Goal: Task Accomplishment & Management: Complete application form

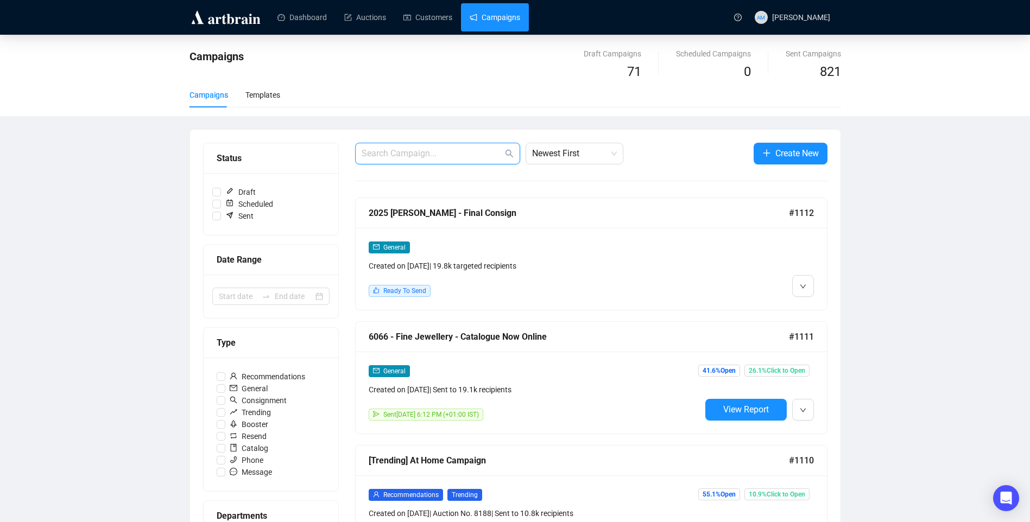
click at [416, 154] on input "text" at bounding box center [432, 153] width 141 height 13
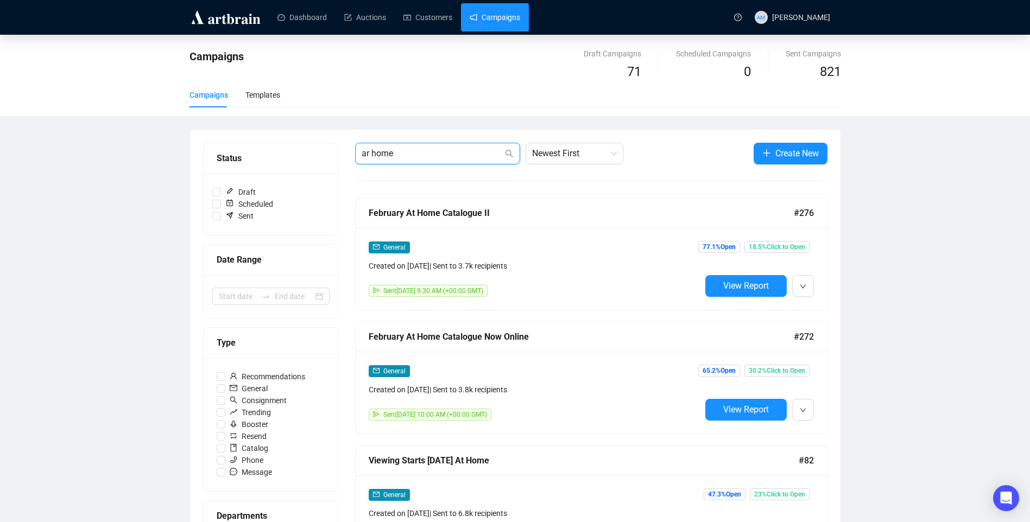
click at [371, 153] on input "ar home" at bounding box center [432, 153] width 141 height 13
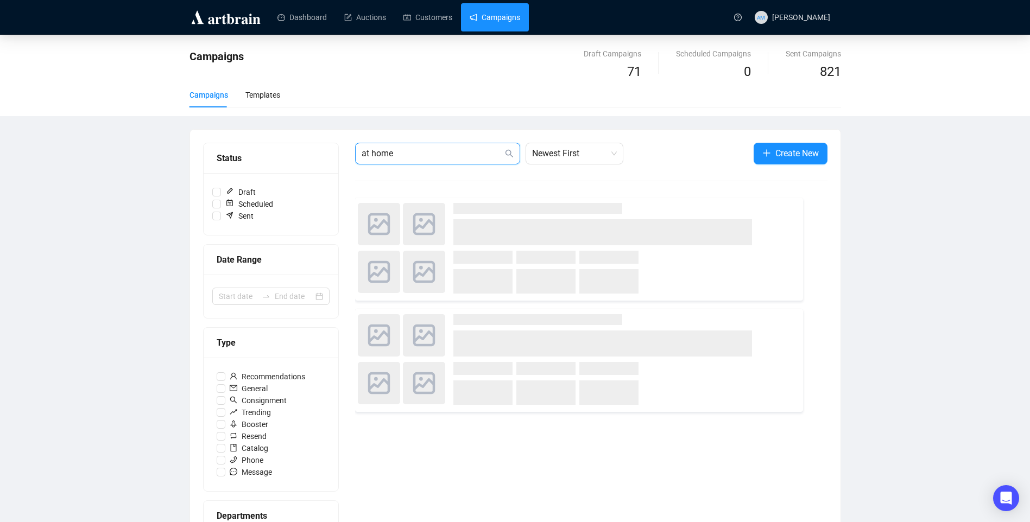
type input "at home"
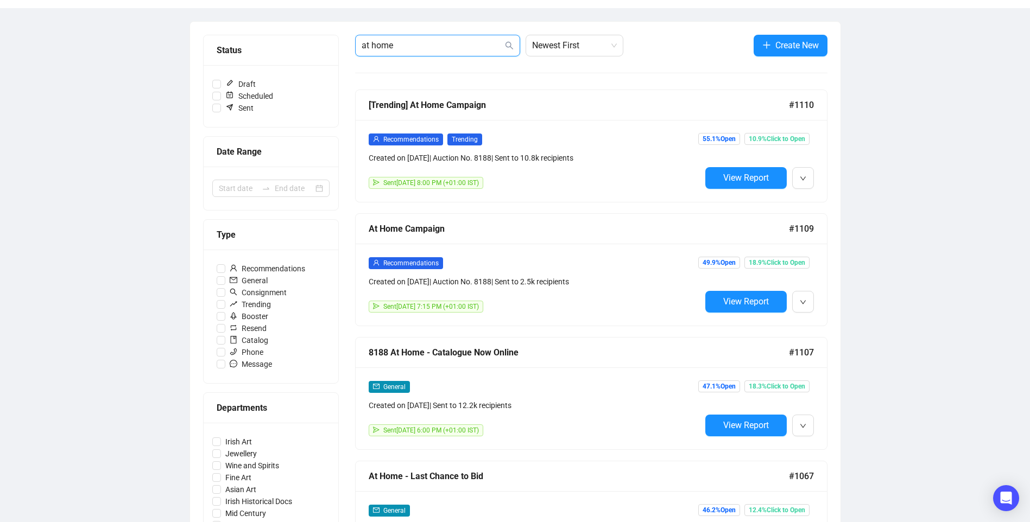
scroll to position [163, 0]
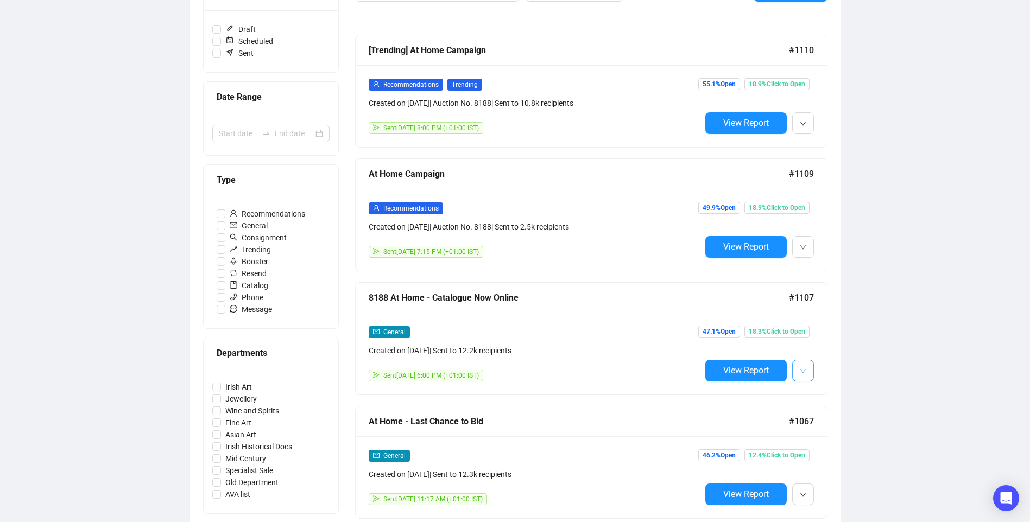
click at [803, 376] on span "button" at bounding box center [803, 371] width 7 height 14
click at [811, 427] on li "Duplicate" at bounding box center [850, 427] width 111 height 17
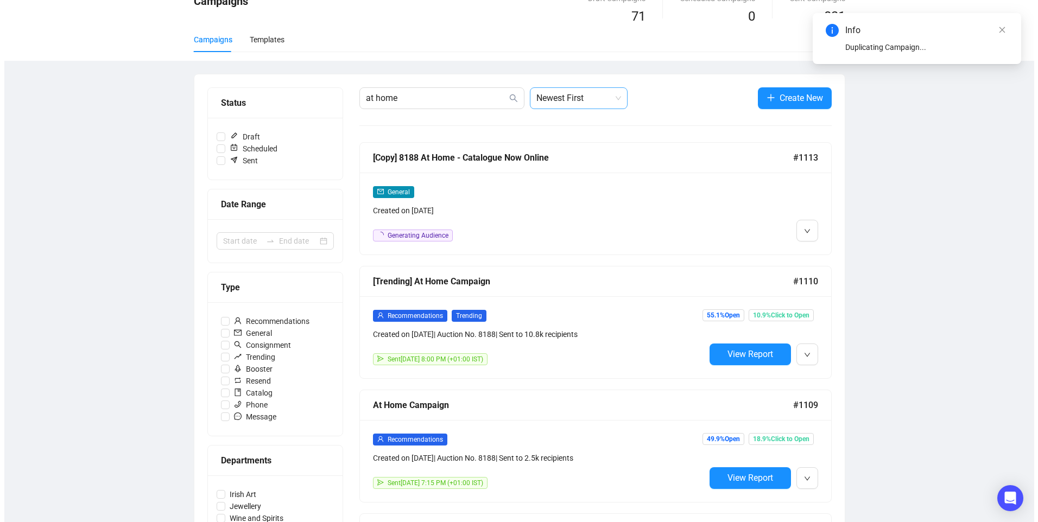
scroll to position [0, 0]
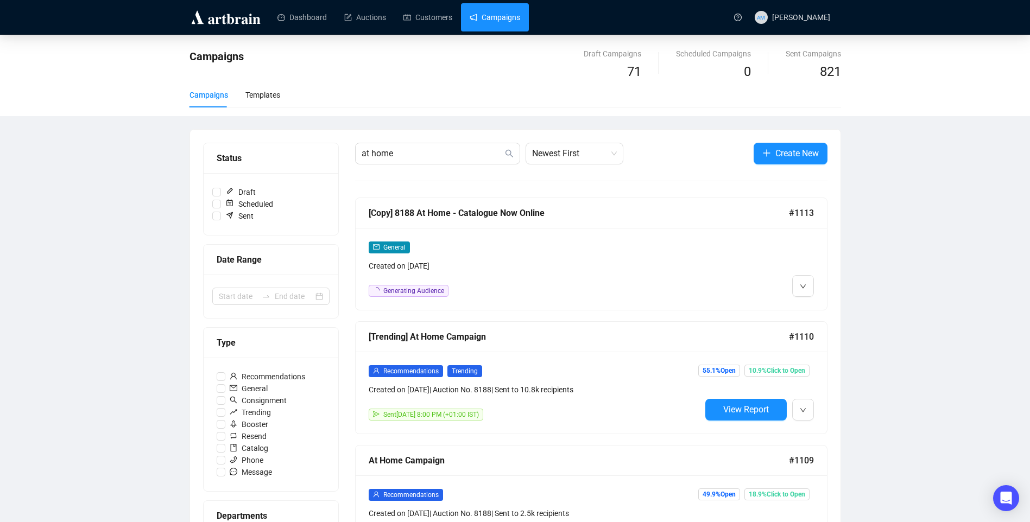
click at [505, 20] on link "Campaigns" at bounding box center [495, 17] width 51 height 28
click at [809, 289] on button "button" at bounding box center [803, 286] width 22 height 22
click at [817, 305] on span "Edit" at bounding box center [820, 309] width 13 height 9
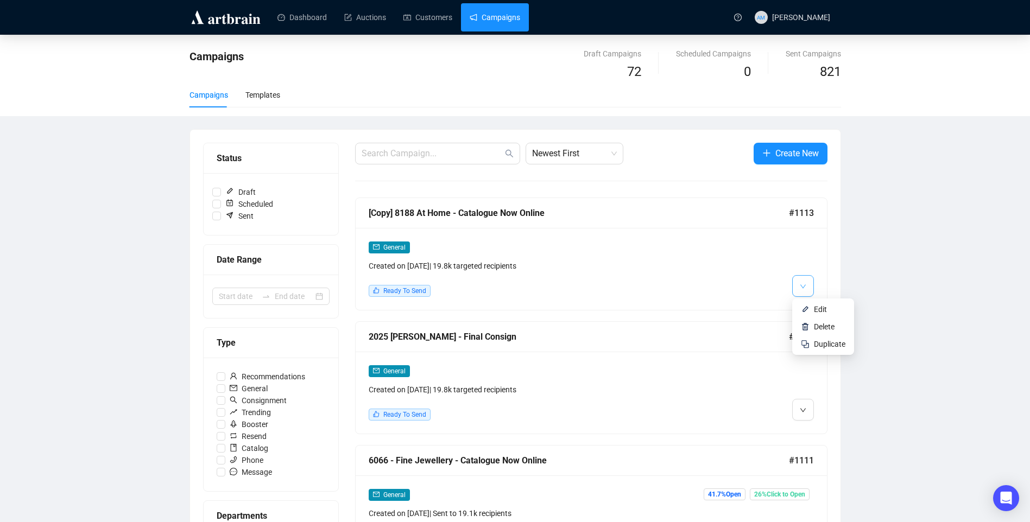
click at [803, 289] on icon "down" at bounding box center [803, 286] width 7 height 7
click at [817, 313] on span "Edit" at bounding box center [820, 309] width 13 height 9
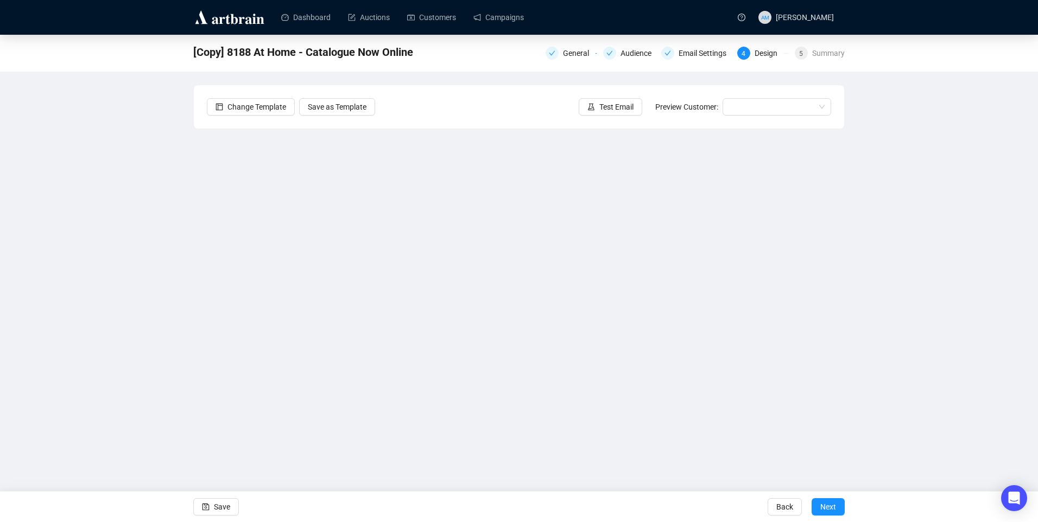
click at [158, 320] on div "[Copy] 8188 At Home - Catalogue Now Online General Audience Email Settings 4 De…" at bounding box center [519, 244] width 1038 height 418
click at [225, 506] on span "Save" at bounding box center [222, 507] width 16 height 30
click at [223, 511] on span "Save" at bounding box center [222, 507] width 16 height 30
drag, startPoint x: 226, startPoint y: 503, endPoint x: 265, endPoint y: 475, distance: 47.8
click at [227, 504] on span "Save" at bounding box center [222, 507] width 16 height 30
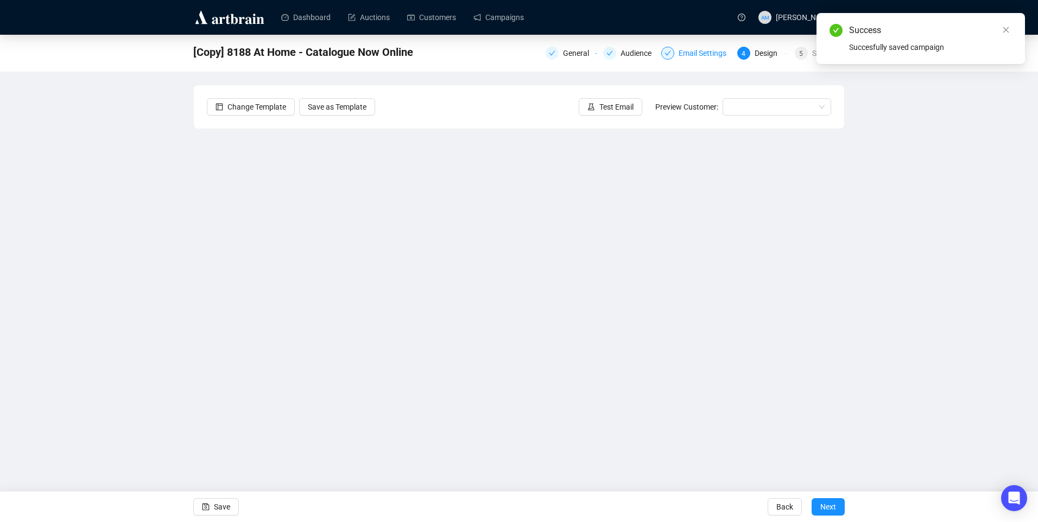
click at [707, 54] on div "Email Settings" at bounding box center [706, 53] width 54 height 13
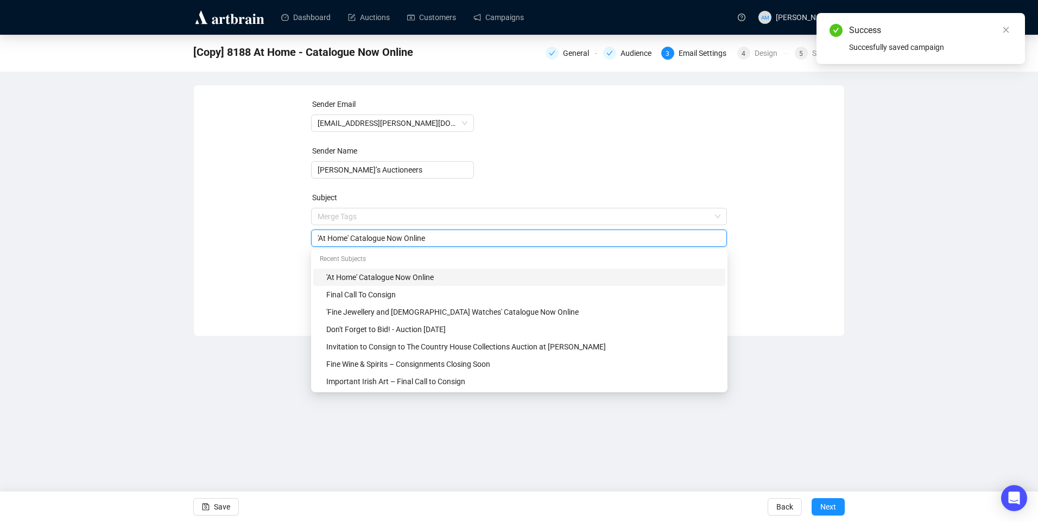
drag, startPoint x: 354, startPoint y: 218, endPoint x: 467, endPoint y: 237, distance: 114.6
click at [467, 237] on input "'At Home' Catalogue Now Online" at bounding box center [519, 238] width 403 height 12
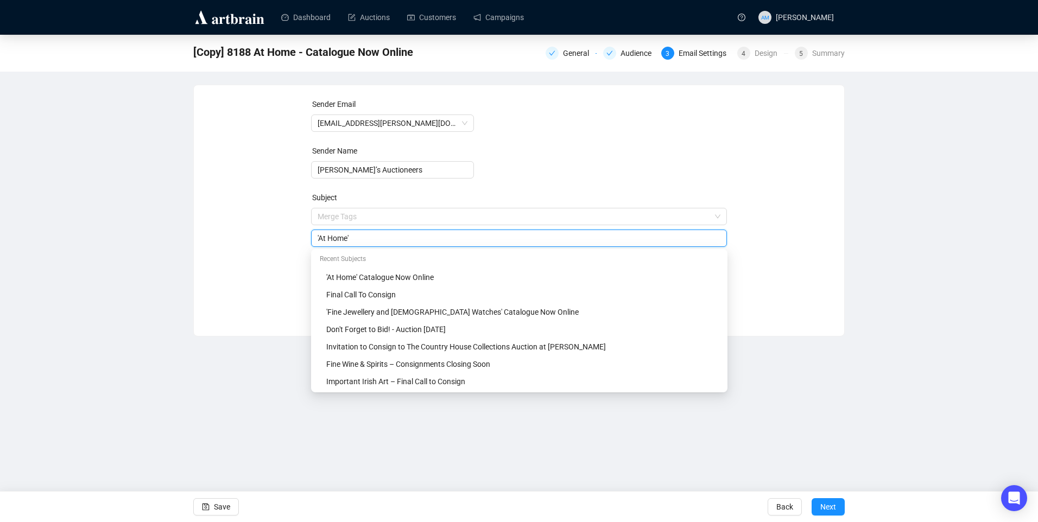
type input "'At Home'"
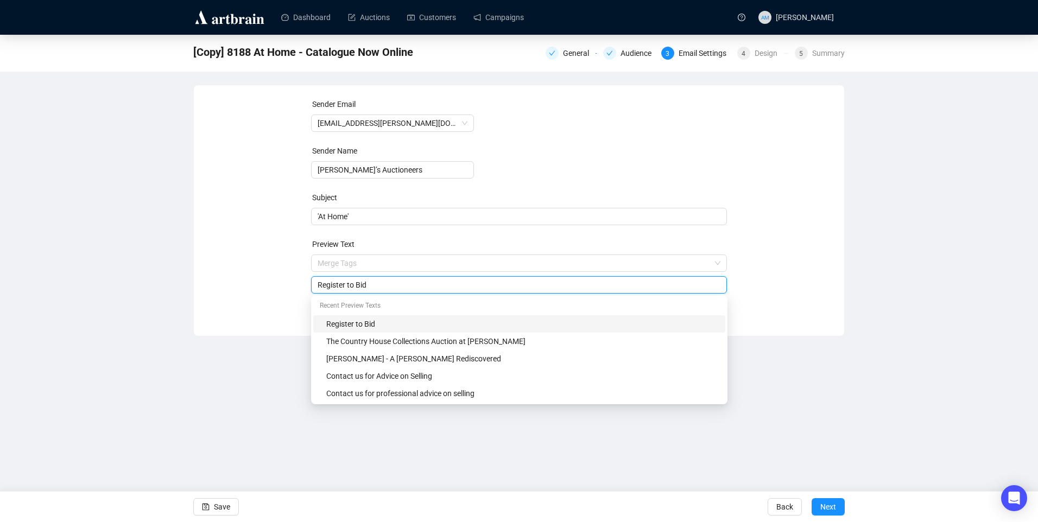
drag, startPoint x: 375, startPoint y: 286, endPoint x: 290, endPoint y: 286, distance: 84.7
click at [290, 286] on div "Sender Email info@adams.ie Sender Name Adam’s Auctioneers Subject 'At Home' Pre…" at bounding box center [519, 202] width 625 height 209
type input "O"
type input "Viewing Starts Tomorrow"
click at [762, 261] on div "Sender Email info@adams.ie Sender Name Adam’s Auctioneers Subject 'At Home' Pre…" at bounding box center [519, 202] width 625 height 209
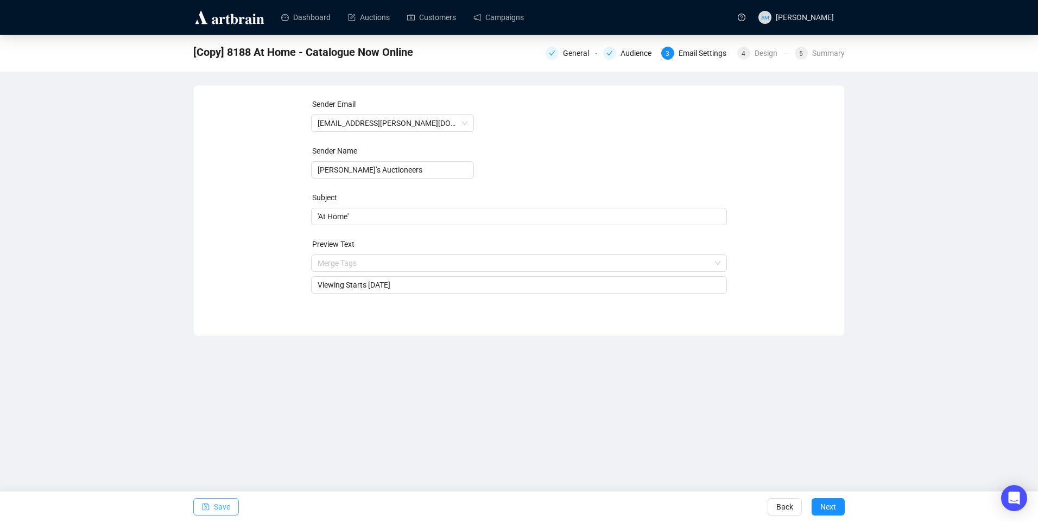
click at [224, 513] on span "Save" at bounding box center [222, 507] width 16 height 30
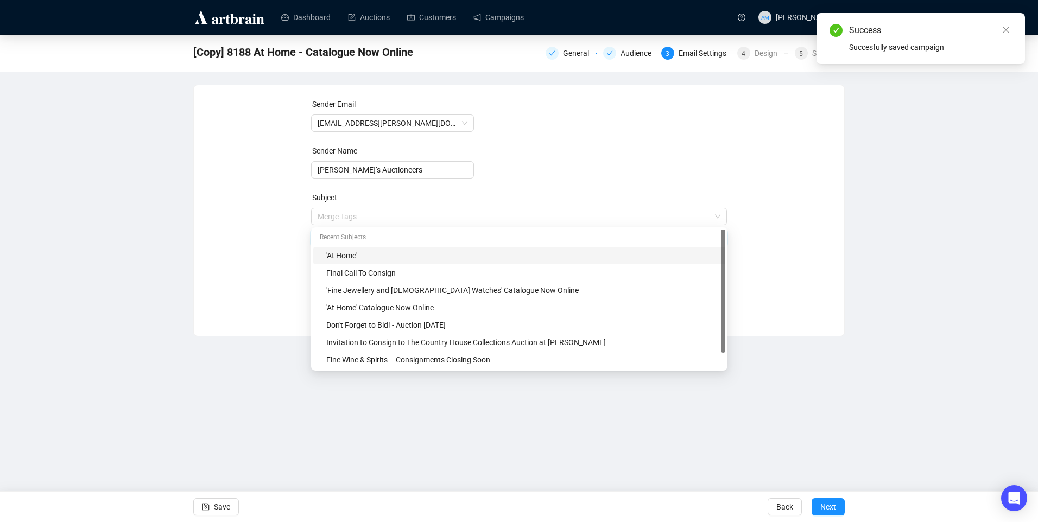
click at [369, 214] on span "Merge Tags 'At Home'" at bounding box center [519, 227] width 417 height 30
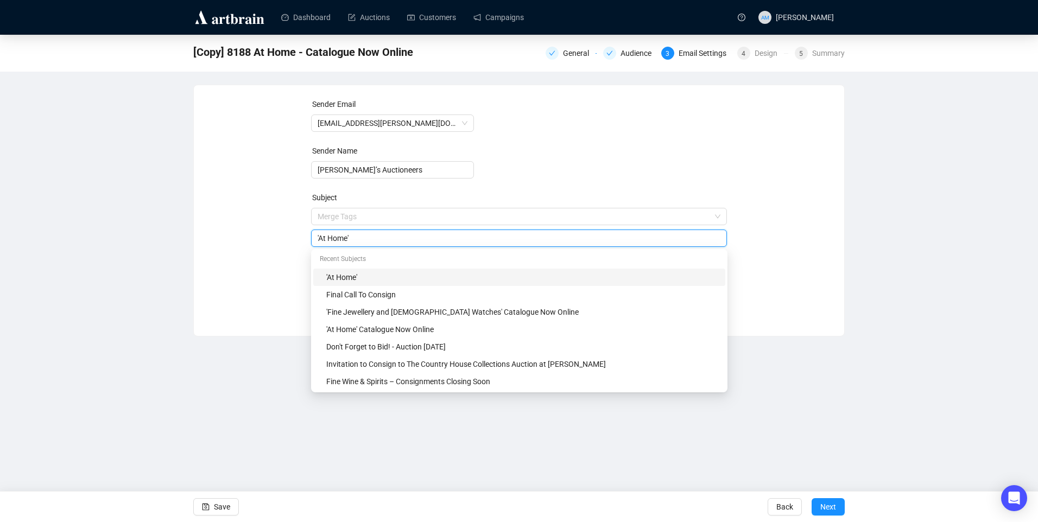
click at [585, 133] on form "Sender Email info@adams.ie Sender Name Adam’s Auctioneers Subject Merge Tags 'A…" at bounding box center [519, 196] width 417 height 196
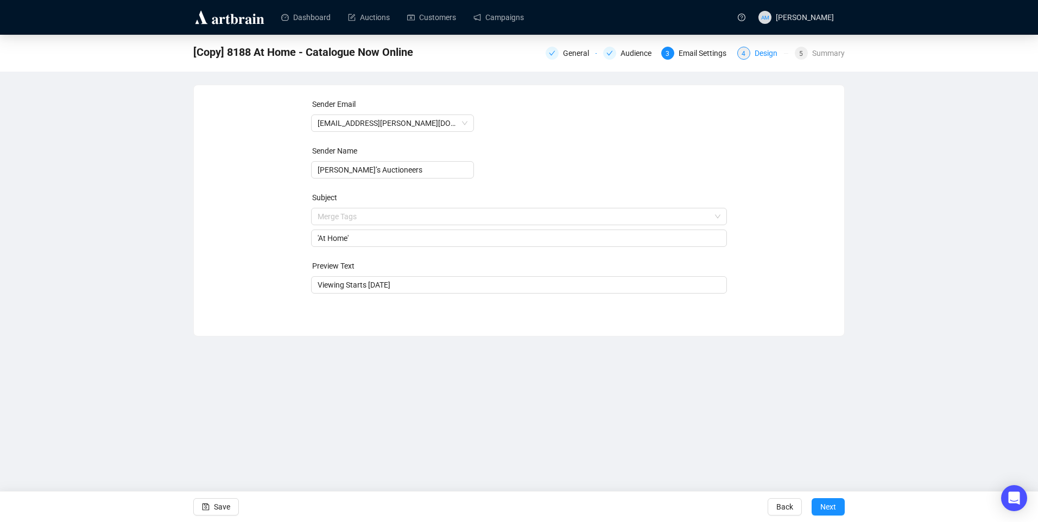
click at [757, 58] on div "Design" at bounding box center [769, 53] width 29 height 13
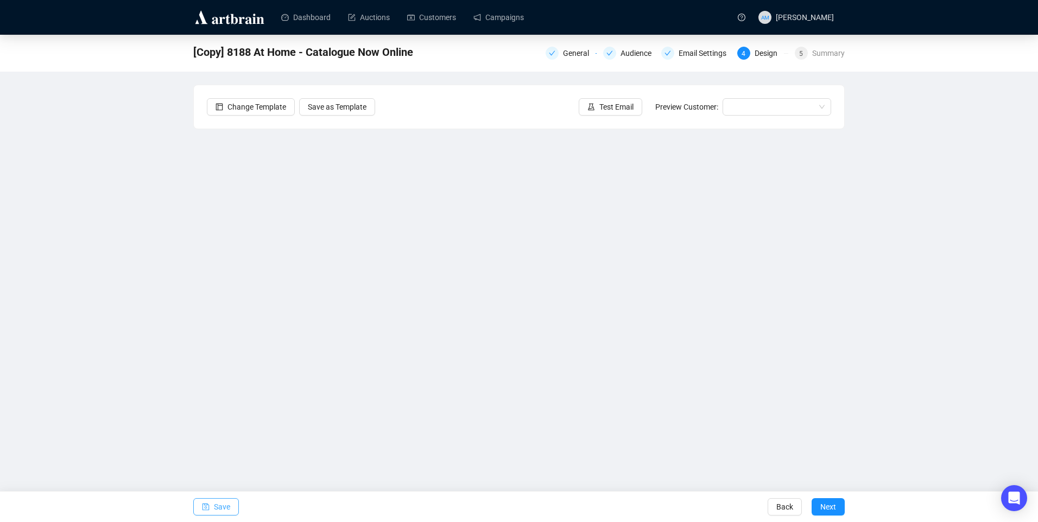
click at [217, 509] on span "Save" at bounding box center [222, 507] width 16 height 30
click at [229, 500] on span "Save" at bounding box center [222, 507] width 16 height 30
click at [215, 502] on span "Save" at bounding box center [222, 507] width 16 height 30
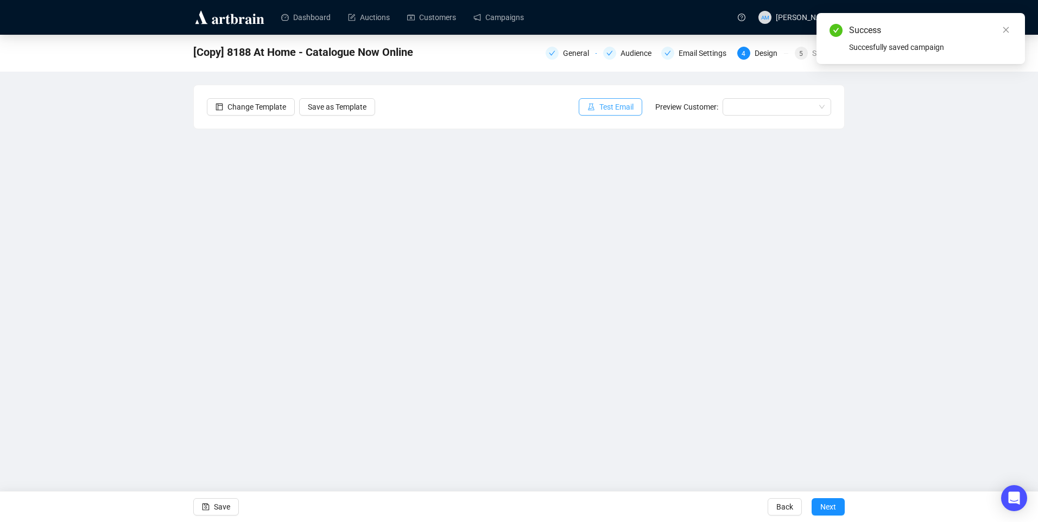
click at [642, 105] on button "Test Email" at bounding box center [611, 106] width 64 height 17
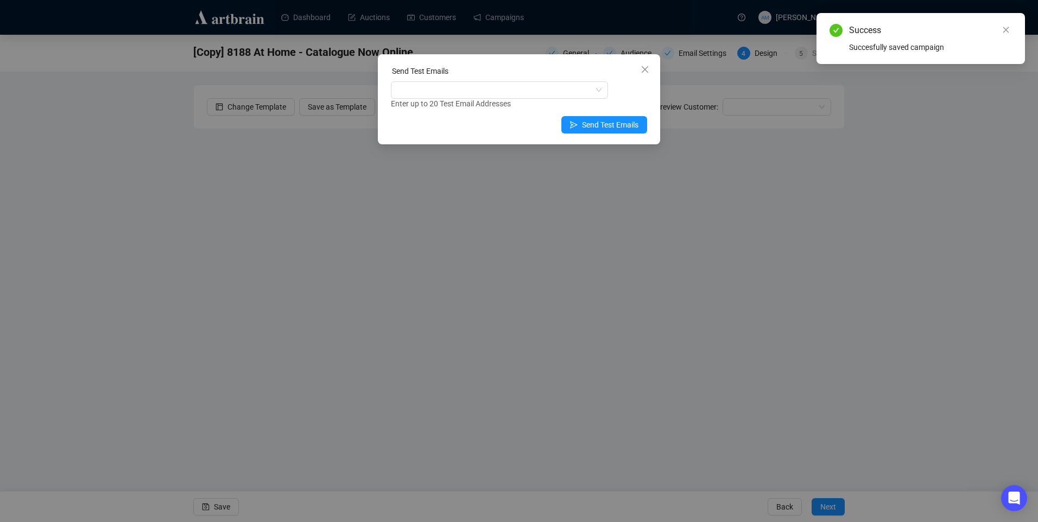
click at [507, 105] on div "Enter up to 20 Test Email Addresses" at bounding box center [519, 104] width 256 height 12
click at [507, 94] on div at bounding box center [493, 90] width 201 height 15
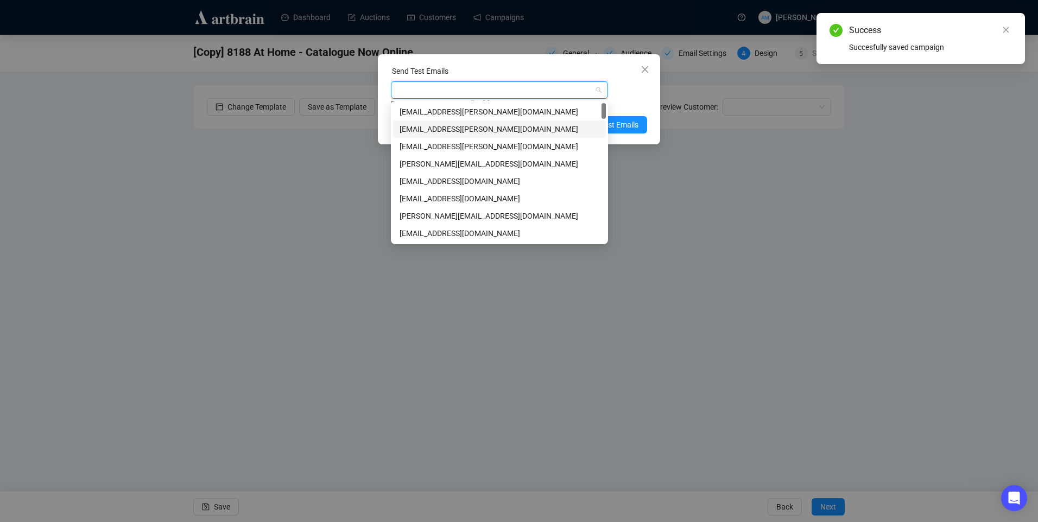
click at [490, 129] on div "amymcnamara@adams.ie" at bounding box center [500, 129] width 200 height 12
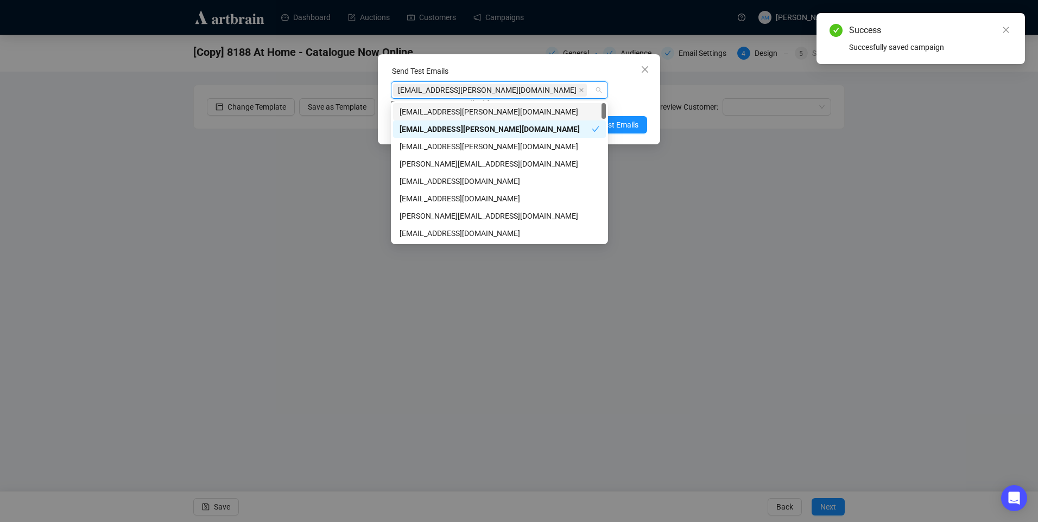
click at [524, 90] on div "amymcnamara@adams.ie" at bounding box center [493, 90] width 201 height 15
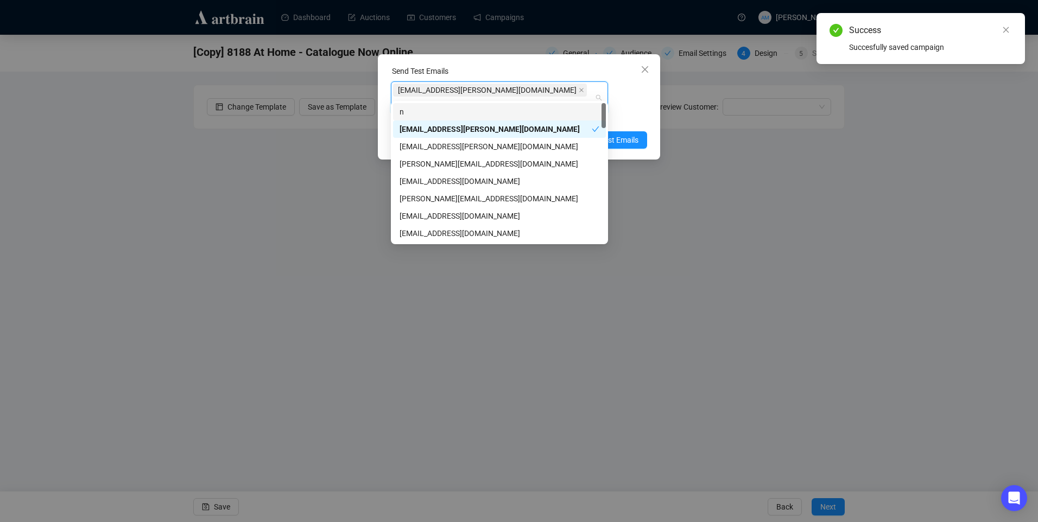
type input "ni"
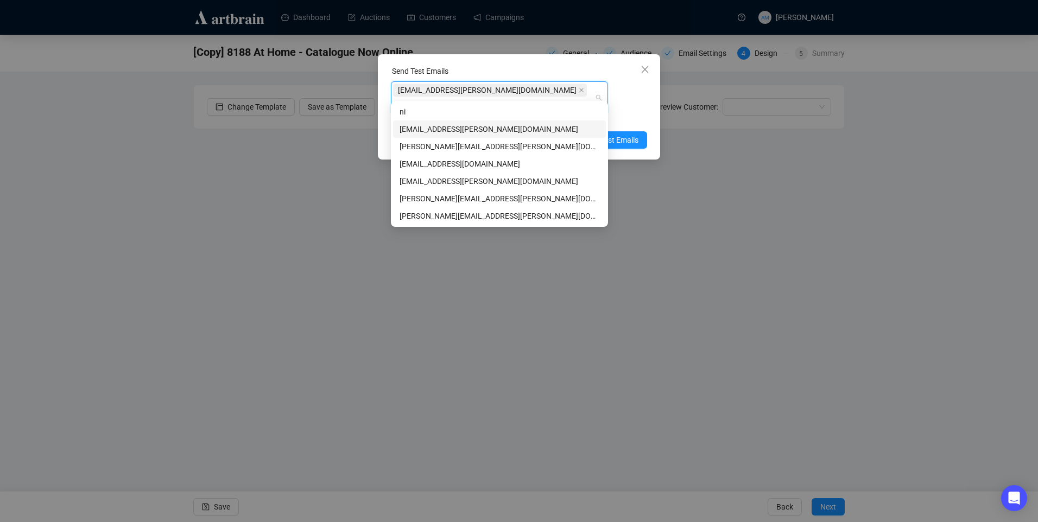
click at [479, 132] on div "niamh@adams.ie" at bounding box center [500, 129] width 200 height 12
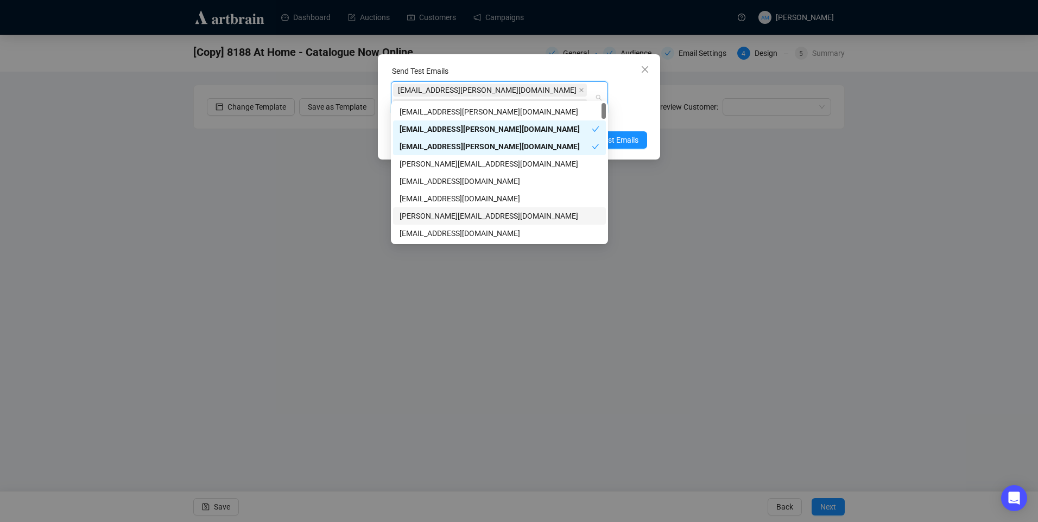
click at [644, 113] on div "Enter up to 20 Test Email Addresses" at bounding box center [519, 119] width 256 height 12
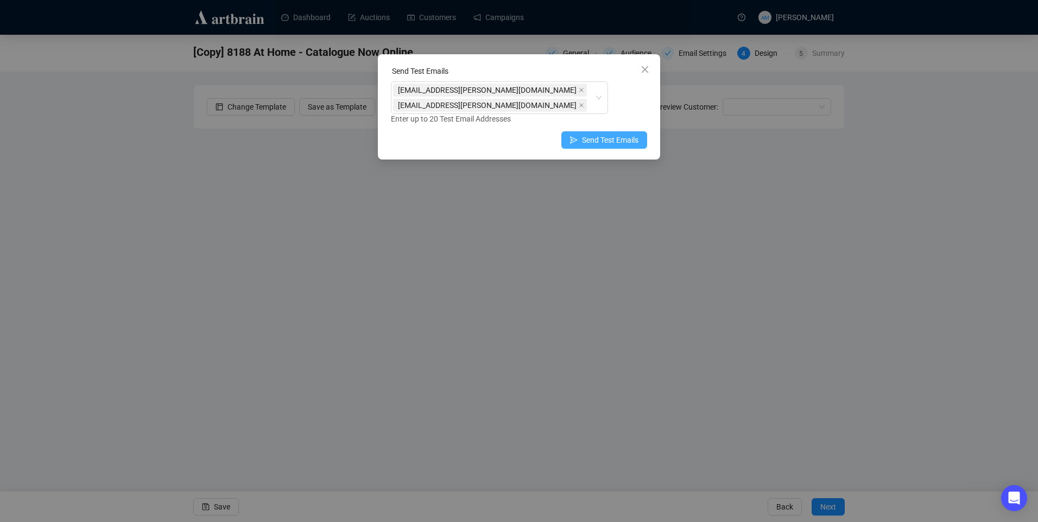
click at [602, 134] on span "Send Test Emails" at bounding box center [610, 140] width 56 height 12
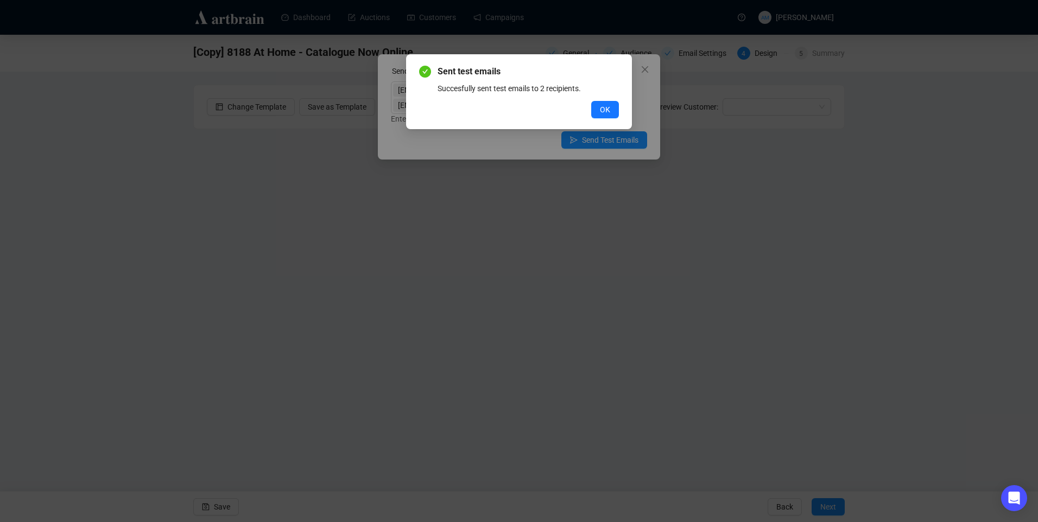
click at [621, 109] on div "Sent test emails Succesfully sent test emails to 2 recipients. OK" at bounding box center [519, 91] width 226 height 75
click at [611, 111] on button "OK" at bounding box center [605, 109] width 28 height 17
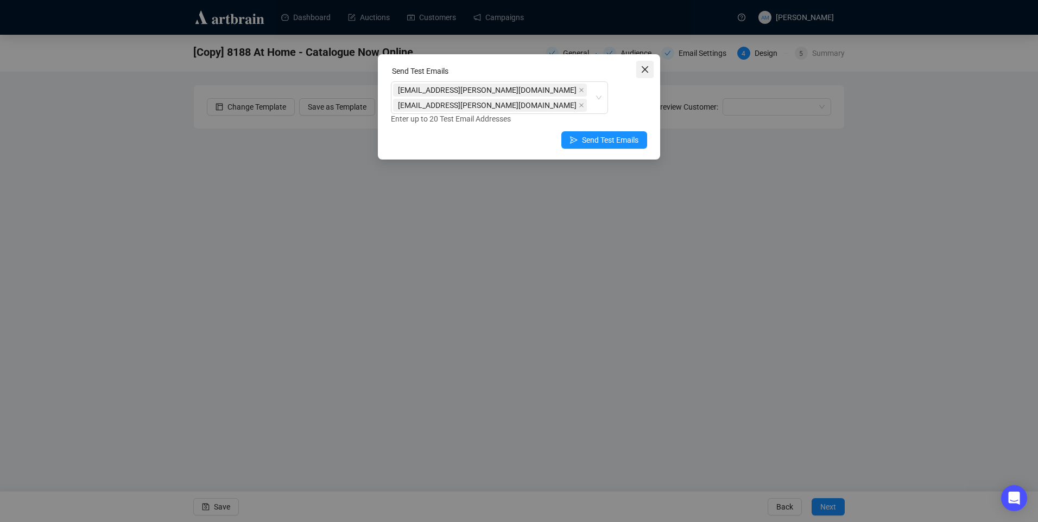
click at [641, 68] on icon "close" at bounding box center [645, 69] width 9 height 9
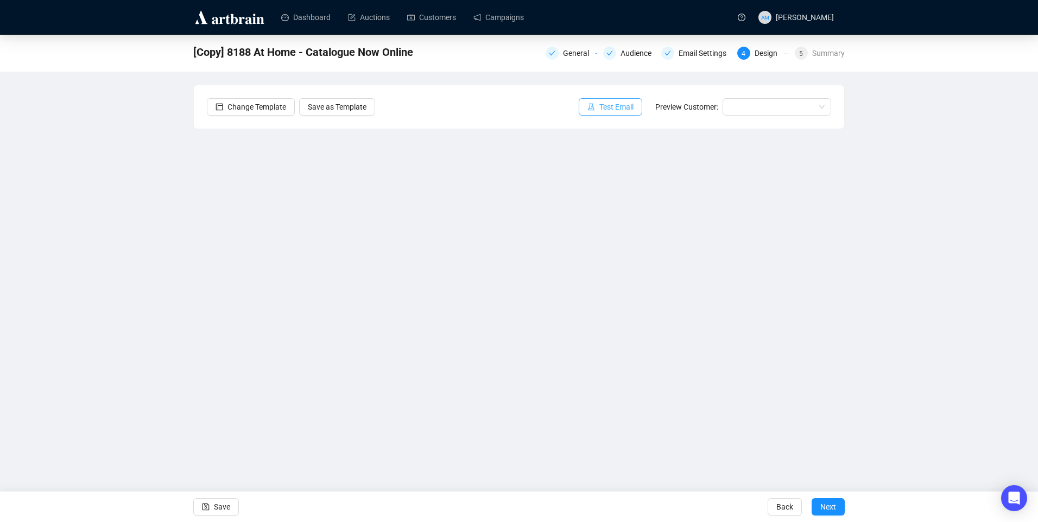
click at [602, 106] on span "Test Email" at bounding box center [617, 107] width 34 height 12
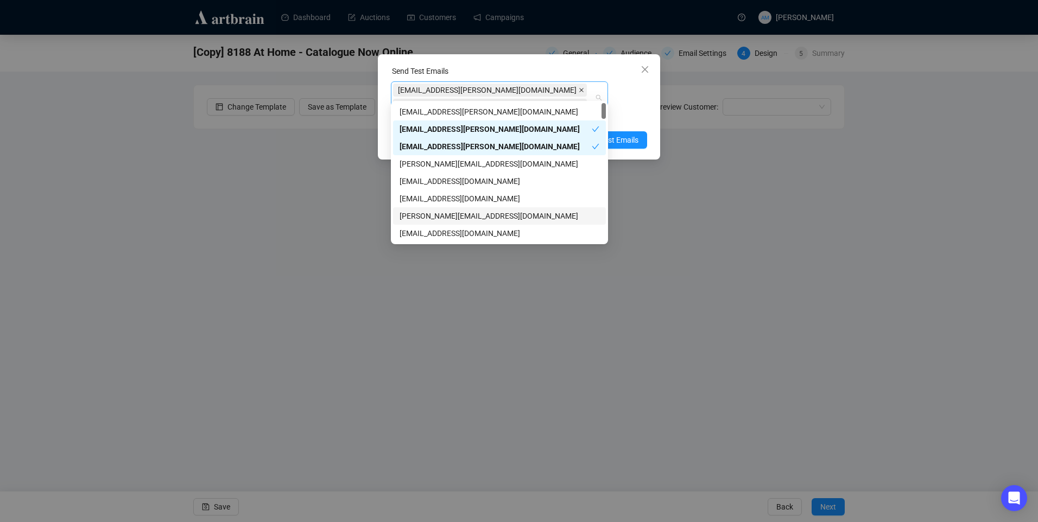
click at [487, 89] on span "amymcnamara@adams.ie" at bounding box center [490, 90] width 194 height 13
click at [579, 90] on icon "close" at bounding box center [581, 89] width 5 height 5
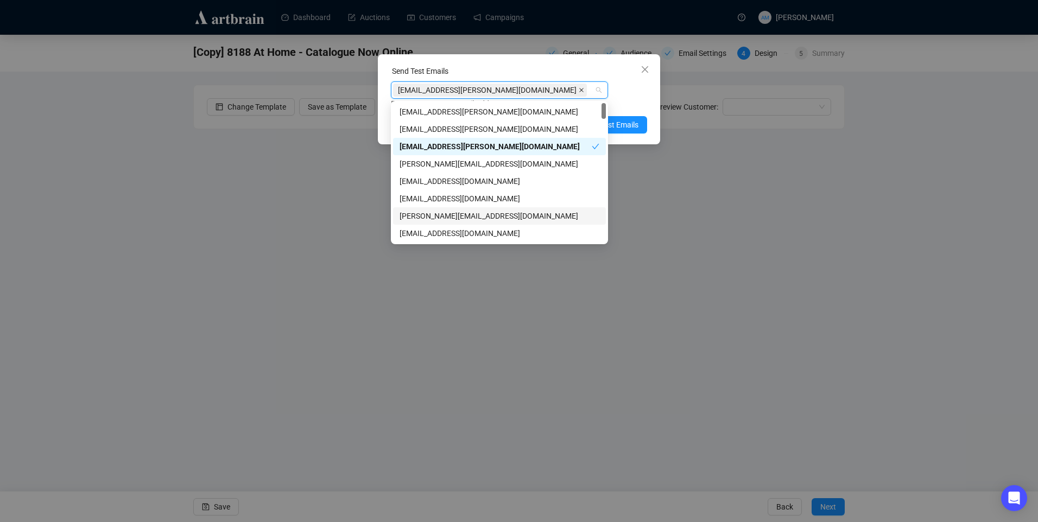
click at [458, 89] on span "niamh@adams.ie" at bounding box center [490, 90] width 194 height 13
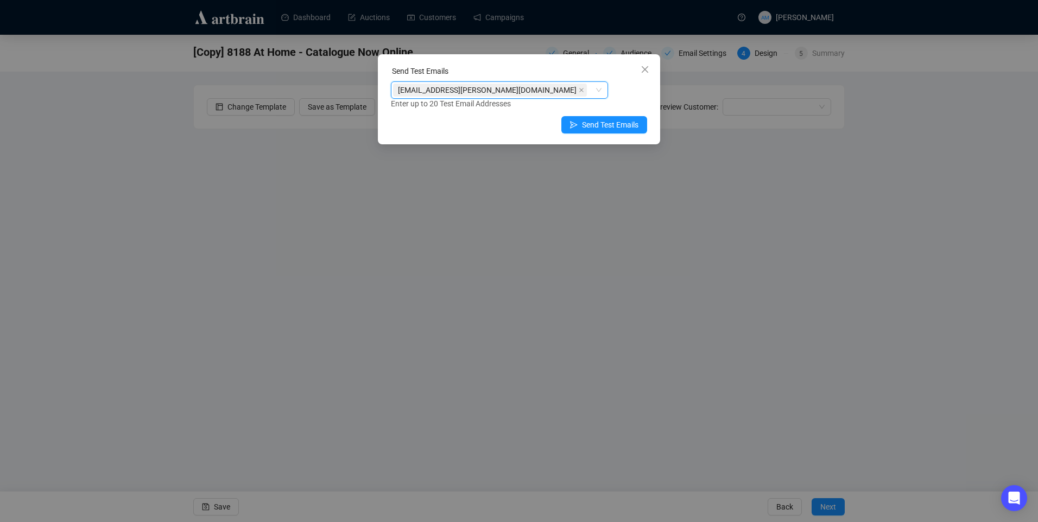
click at [579, 87] on span at bounding box center [581, 90] width 5 height 12
click at [458, 87] on div at bounding box center [493, 90] width 201 height 15
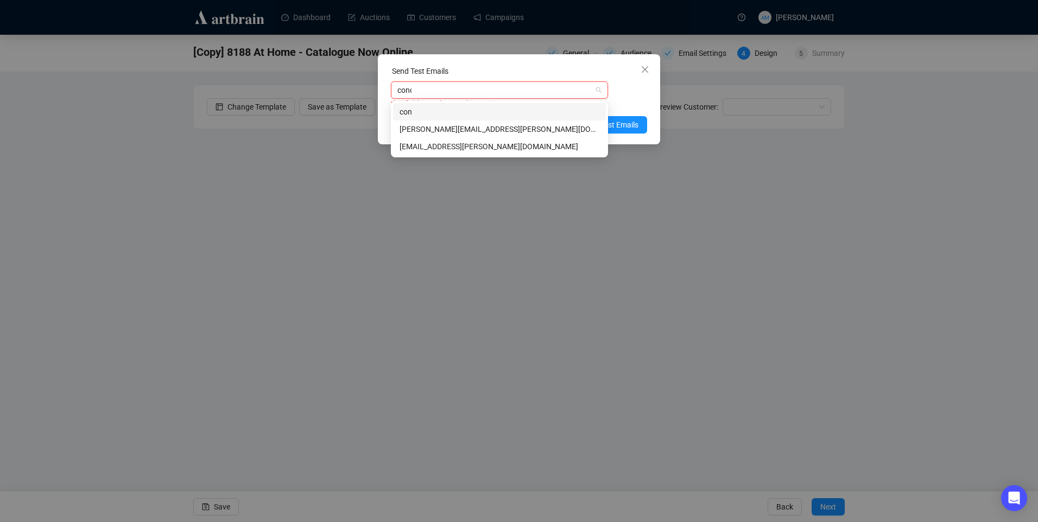
type input "conor"
click at [450, 136] on div "conor@adams.ie" at bounding box center [499, 129] width 213 height 17
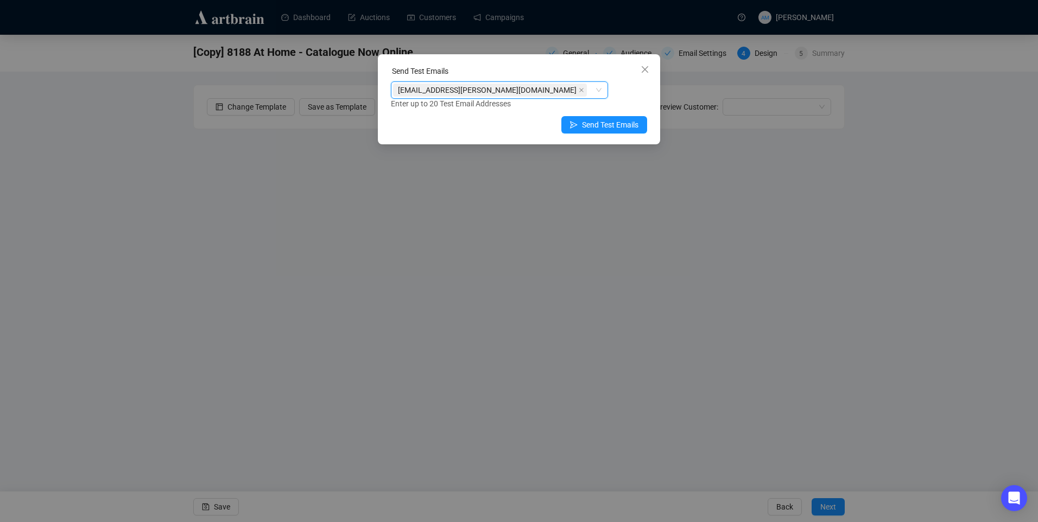
click at [641, 88] on div "conor@adams.ie conor@adams.ie Enter up to 20 Test Email Addresses" at bounding box center [519, 95] width 256 height 28
click at [618, 125] on span "Send Test Emails" at bounding box center [610, 125] width 56 height 12
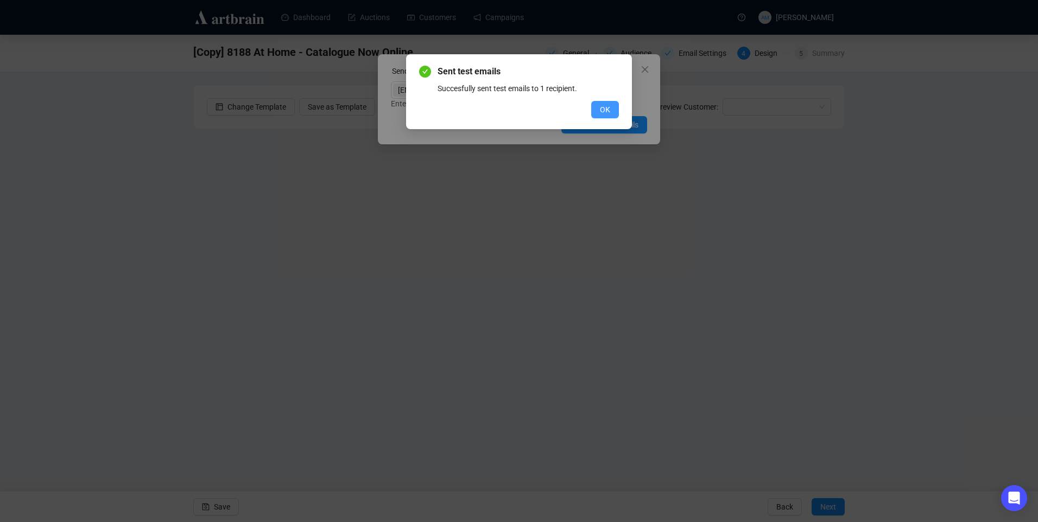
click at [609, 104] on span "OK" at bounding box center [605, 110] width 10 height 12
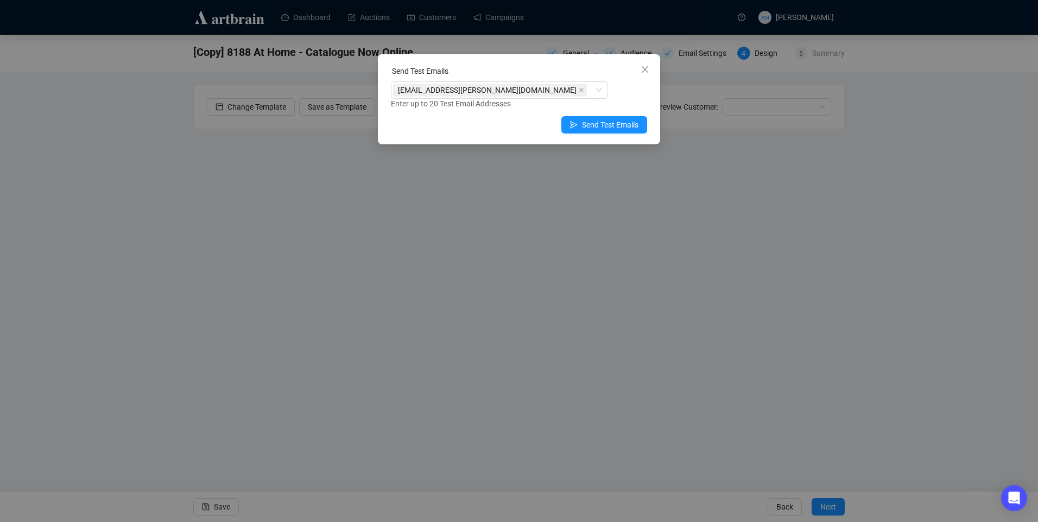
drag, startPoint x: 648, startPoint y: 66, endPoint x: 419, endPoint y: 103, distance: 231.5
click at [648, 66] on icon "close" at bounding box center [645, 69] width 7 height 7
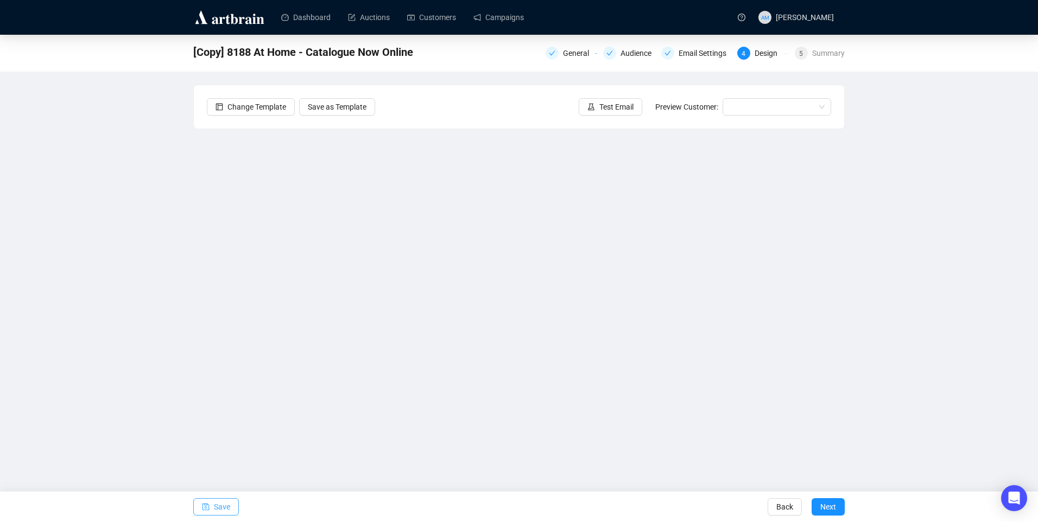
click at [226, 499] on span "Save" at bounding box center [222, 507] width 16 height 30
click at [236, 502] on button "Save" at bounding box center [216, 507] width 46 height 17
click at [235, 512] on button "Save" at bounding box center [216, 507] width 46 height 17
